Goal: Transaction & Acquisition: Purchase product/service

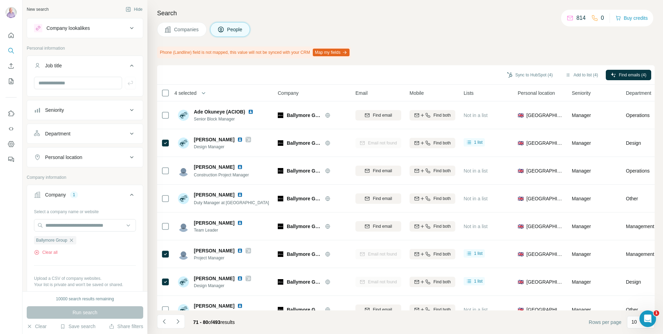
scroll to position [72, 0]
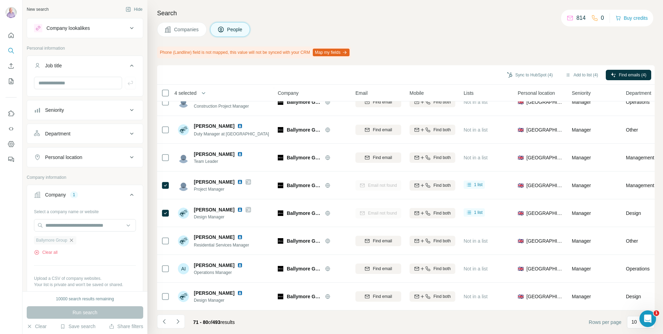
click at [73, 239] on icon "button" at bounding box center [72, 240] width 6 height 6
click at [77, 222] on input "text" at bounding box center [85, 225] width 102 height 12
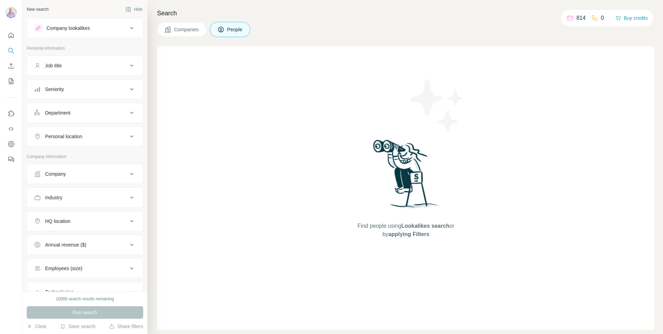
click at [100, 171] on div "Company" at bounding box center [81, 173] width 94 height 7
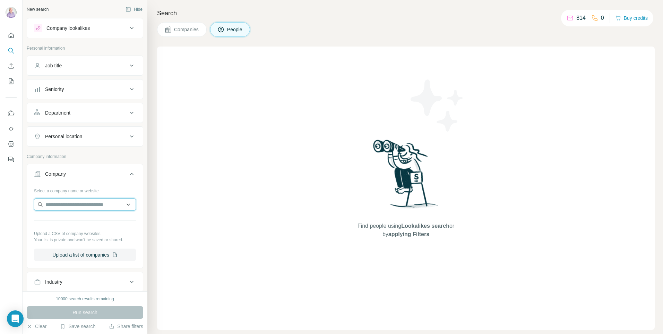
click at [94, 202] on input "text" at bounding box center [85, 204] width 102 height 12
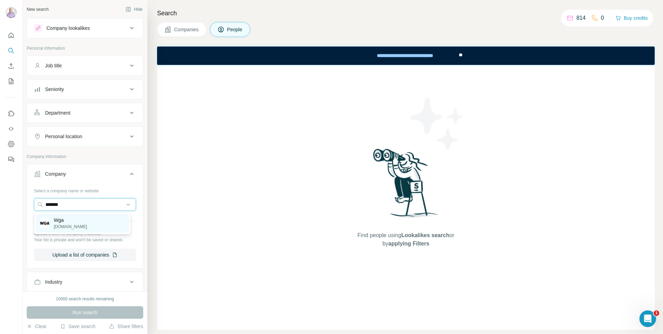
type input "*******"
click at [78, 226] on div "Wga wga.ltd" at bounding box center [82, 223] width 93 height 19
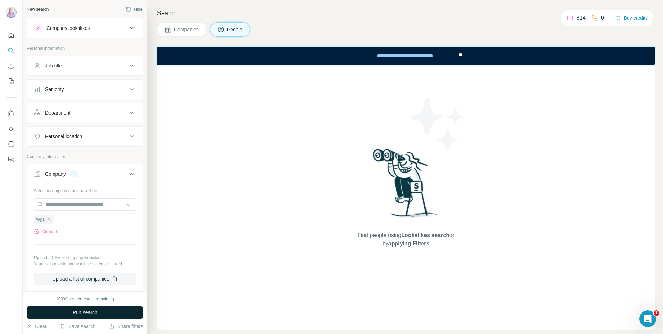
click at [67, 307] on button "Run search" at bounding box center [85, 312] width 117 height 12
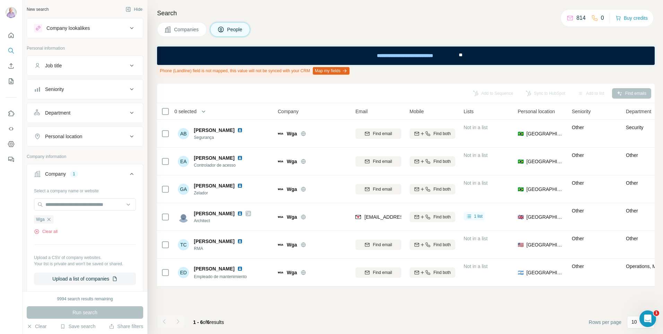
click at [594, 14] on div "814 0" at bounding box center [585, 18] width 37 height 10
click at [580, 21] on p "814" at bounding box center [581, 18] width 9 height 8
click at [584, 20] on p "814" at bounding box center [581, 18] width 9 height 8
click at [593, 17] on icon at bounding box center [595, 18] width 7 height 7
click at [614, 17] on div "814 0 Buy credits" at bounding box center [607, 18] width 92 height 17
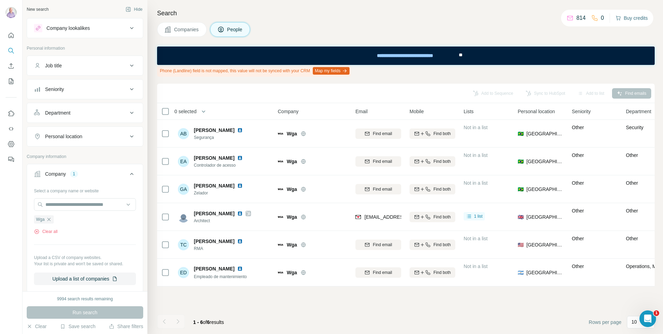
click at [620, 17] on icon "button" at bounding box center [619, 18] width 6 height 6
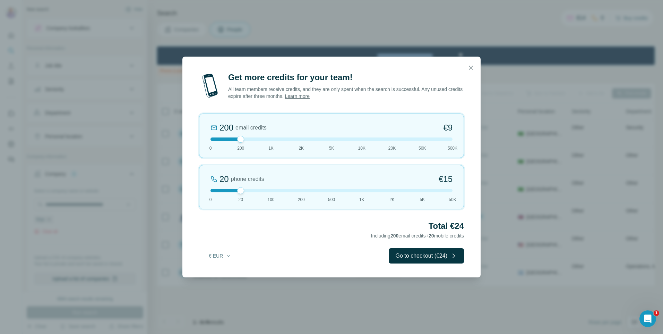
drag, startPoint x: 239, startPoint y: 139, endPoint x: 168, endPoint y: 168, distance: 77.1
click at [168, 168] on div "Get more credits for your team! All team members receive credits, and they are …" at bounding box center [331, 167] width 663 height 334
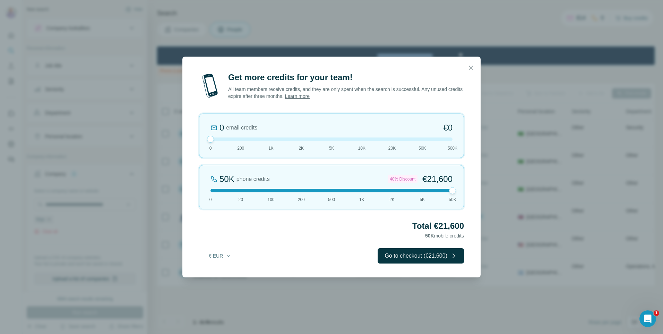
drag, startPoint x: 242, startPoint y: 192, endPoint x: 450, endPoint y: 209, distance: 208.9
click at [450, 209] on div "50K phone credits 40% Discount €21,600 0 20 100 200 500 1K 2K 5K 50K" at bounding box center [331, 187] width 265 height 44
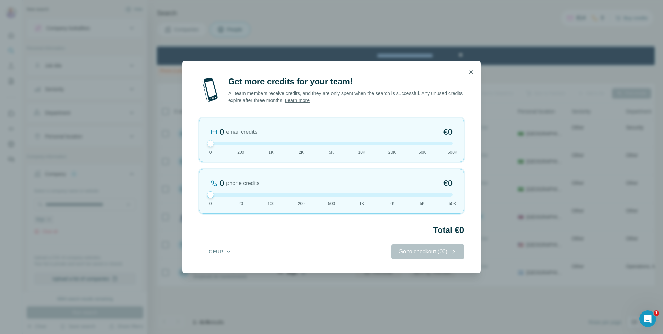
drag, startPoint x: 453, startPoint y: 192, endPoint x: 152, endPoint y: 222, distance: 303.0
click at [152, 222] on div "Get more credits for your team! All team members receive credits, and they are …" at bounding box center [331, 167] width 663 height 334
click at [242, 193] on div at bounding box center [332, 194] width 242 height 3
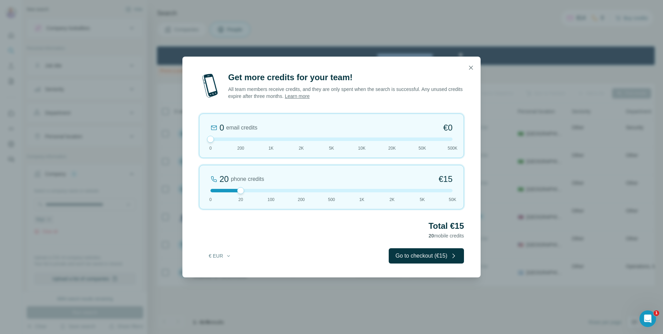
click at [274, 192] on div "20 phone credits €15 0 20 100 200 500 1K 2K 5K 50K" at bounding box center [331, 187] width 265 height 44
click at [242, 191] on div at bounding box center [332, 190] width 242 height 3
click at [302, 190] on div at bounding box center [332, 190] width 242 height 3
click at [328, 190] on div at bounding box center [332, 190] width 242 height 3
click at [357, 191] on div at bounding box center [332, 190] width 242 height 3
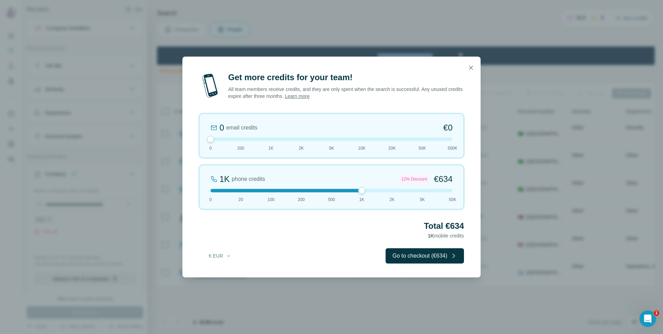
click at [316, 189] on div at bounding box center [332, 190] width 242 height 3
click at [476, 71] on button "button" at bounding box center [471, 68] width 14 height 14
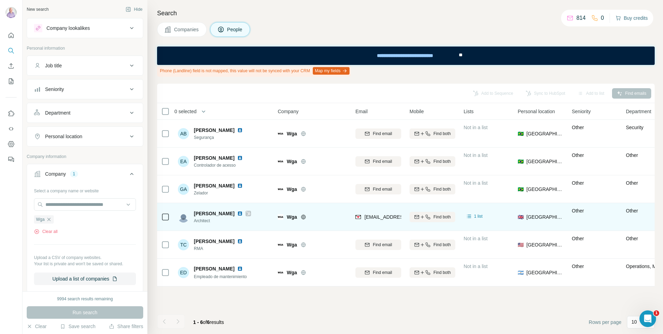
drag, startPoint x: 233, startPoint y: 212, endPoint x: 189, endPoint y: 214, distance: 43.8
click at [189, 214] on div "Stephannie Lynch Architect" at bounding box center [214, 217] width 73 height 14
drag, startPoint x: 189, startPoint y: 214, endPoint x: 203, endPoint y: 211, distance: 14.1
copy div "Stephannie Lynch"
